Goal: Information Seeking & Learning: Learn about a topic

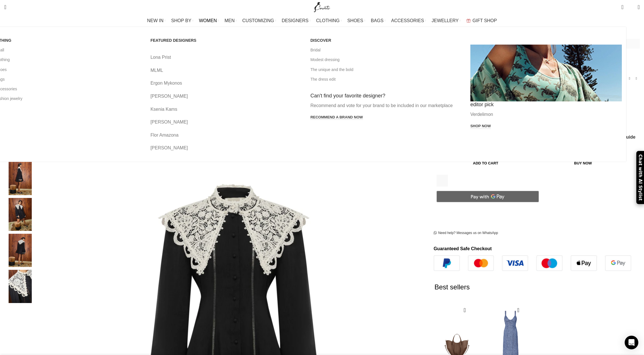
click at [217, 20] on span "WOMEN" at bounding box center [208, 20] width 18 height 5
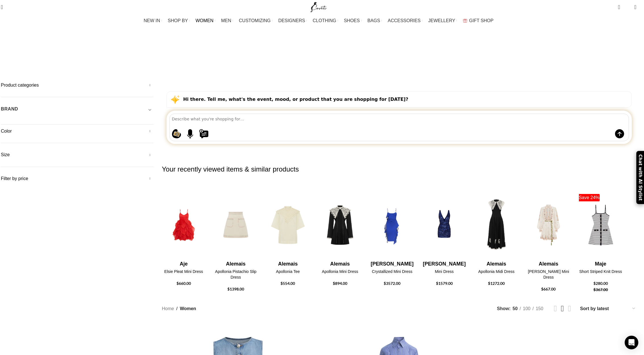
scroll to position [0, 4]
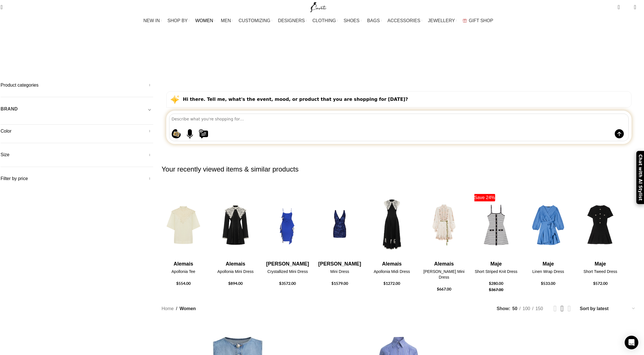
click at [343, 114] on textarea at bounding box center [400, 119] width 457 height 10
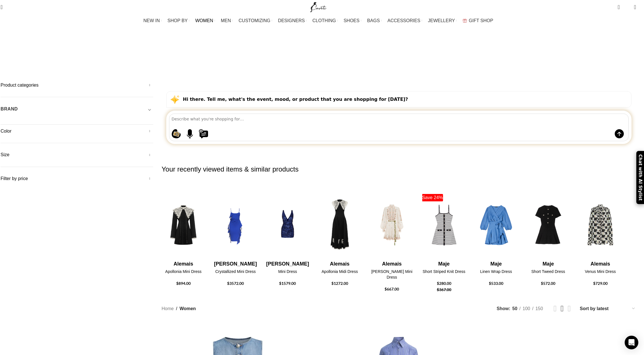
click at [153, 106] on span "Toggle filter" at bounding box center [149, 109] width 7 height 7
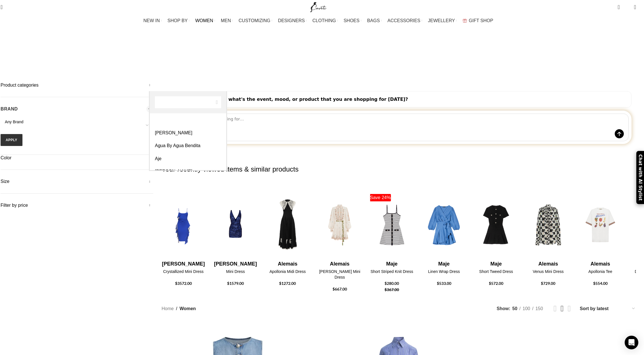
click at [23, 120] on span "Any Brand" at bounding box center [14, 122] width 18 height 5
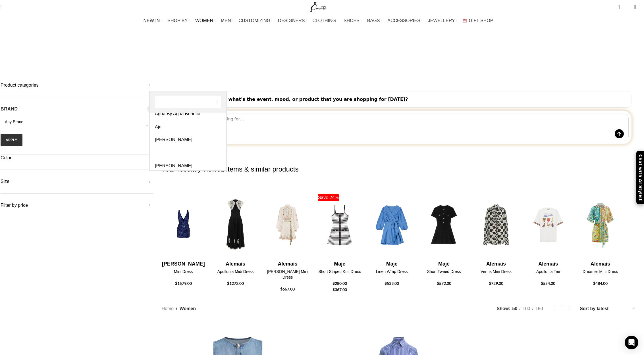
select select "alemais"
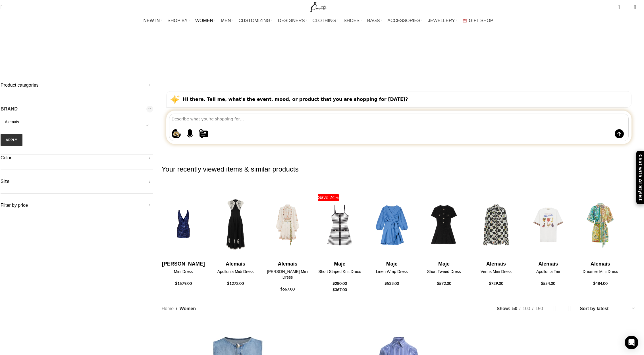
scroll to position [0, 3]
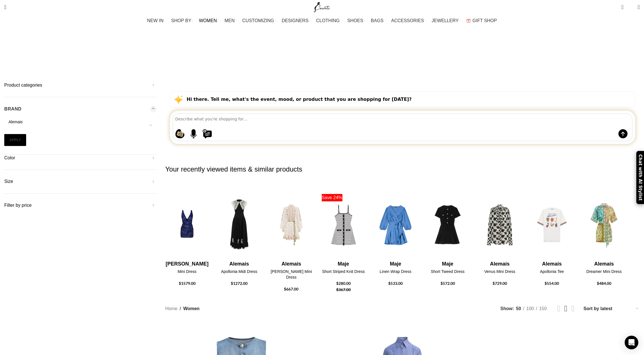
click at [26, 134] on button "Apply" at bounding box center [15, 140] width 22 height 12
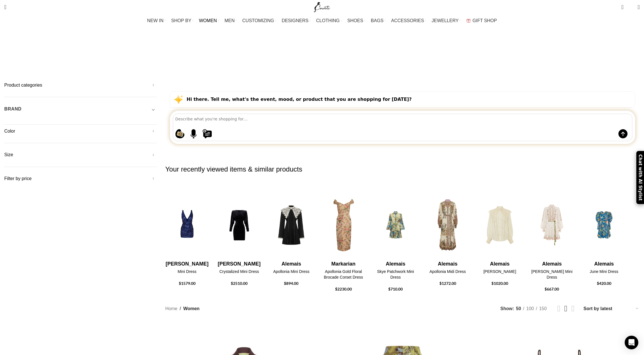
click at [157, 106] on span "Toggle filter" at bounding box center [153, 109] width 7 height 7
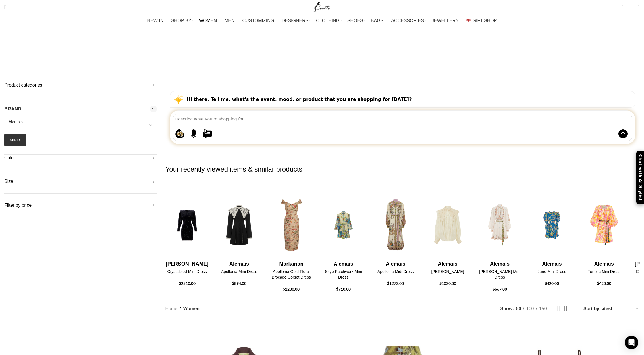
click at [157, 119] on span "Alemais" at bounding box center [80, 122] width 153 height 6
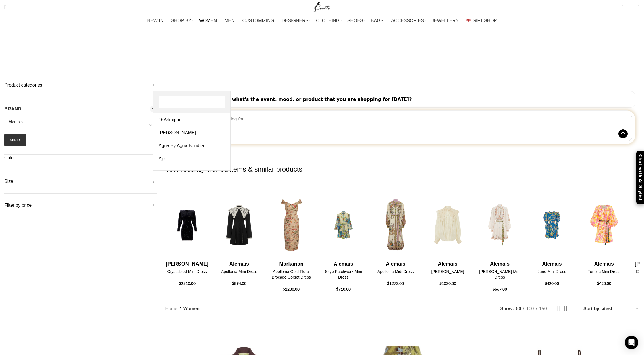
scroll to position [36, 0]
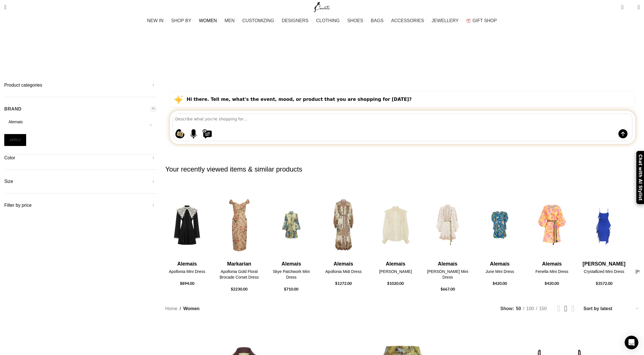
click at [26, 134] on button "Apply" at bounding box center [15, 140] width 22 height 12
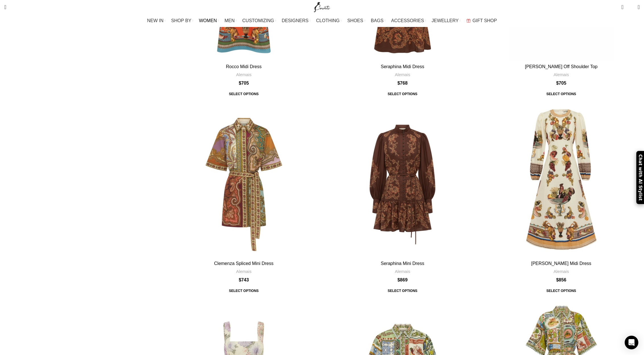
scroll to position [1796, 0]
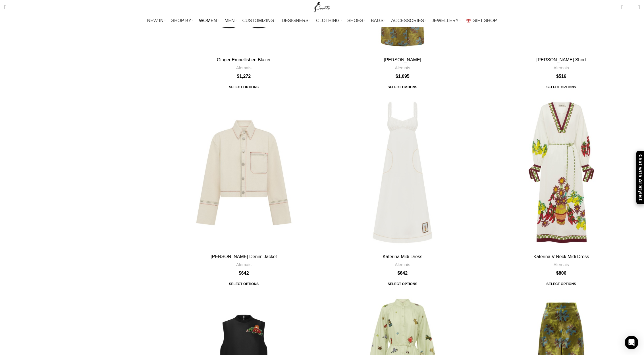
scroll to position [799, 0]
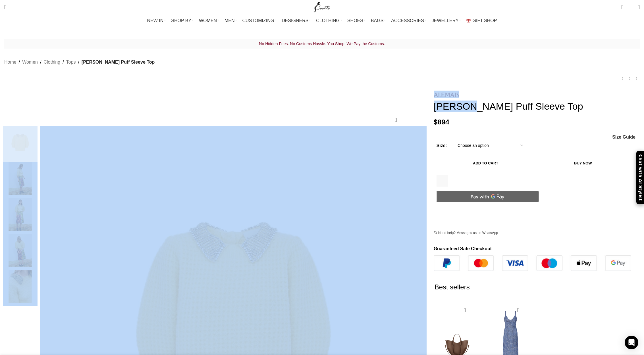
drag, startPoint x: 381, startPoint y: 80, endPoint x: 399, endPoint y: 100, distance: 27.5
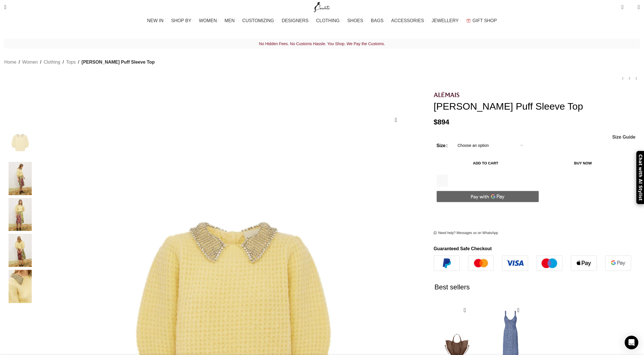
click at [488, 105] on h1 "[PERSON_NAME] Puff Sleeve Top" at bounding box center [537, 107] width 206 height 12
drag, startPoint x: 465, startPoint y: 109, endPoint x: 389, endPoint y: 88, distance: 78.4
click at [434, 91] on div "[PERSON_NAME] Puff Sleeve Top $ 894 Women's clothing size guide Women Clothing …" at bounding box center [537, 268] width 206 height 355
copy div "[PERSON_NAME] Puff Sleeve Top"
